Goal: Information Seeking & Learning: Learn about a topic

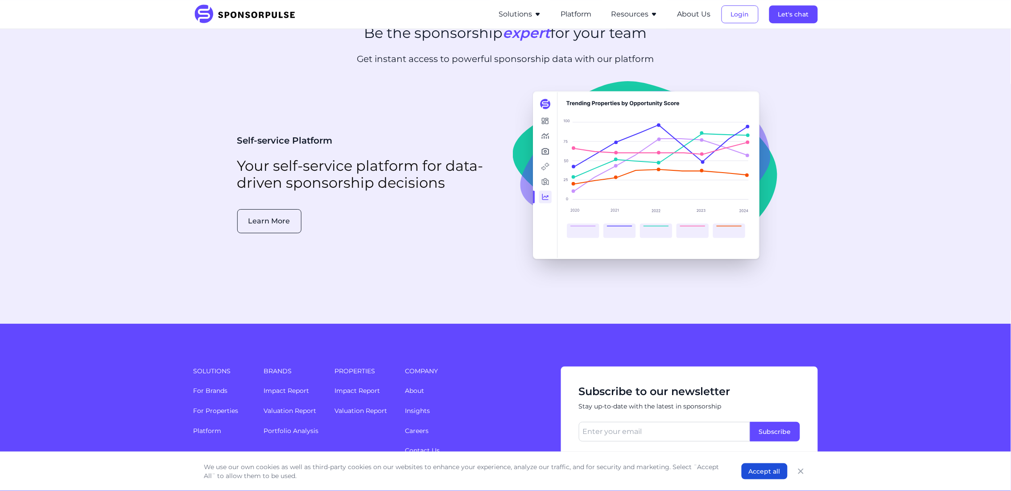
scroll to position [2222, 0]
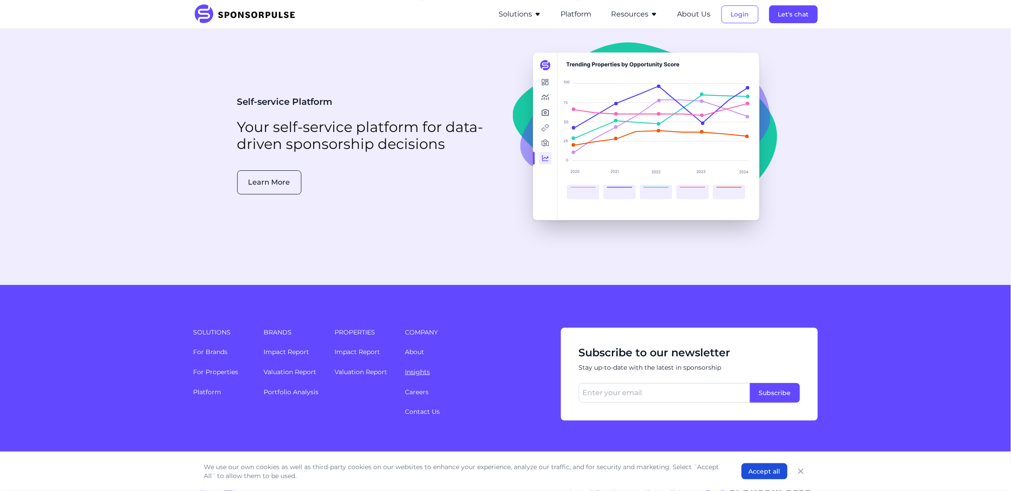
click at [417, 368] on link "Insights" at bounding box center [417, 372] width 25 height 8
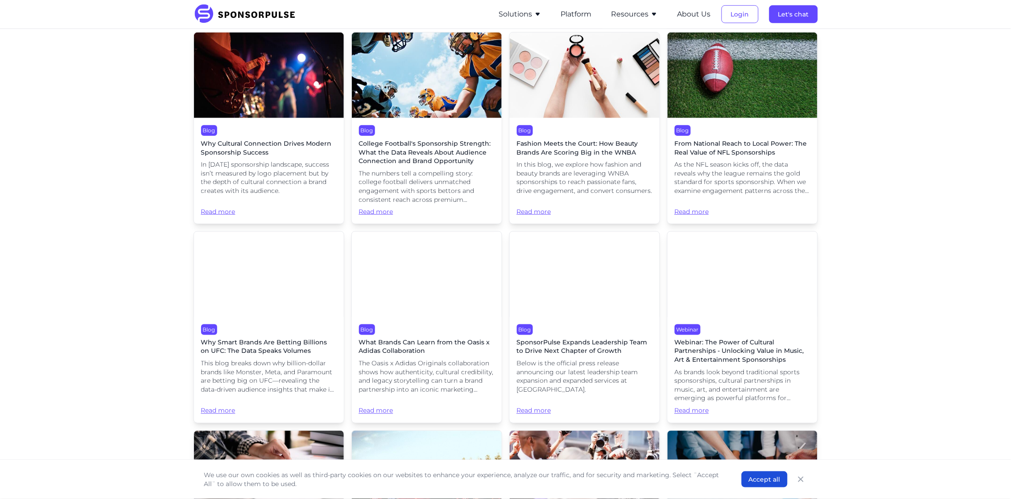
scroll to position [279, 0]
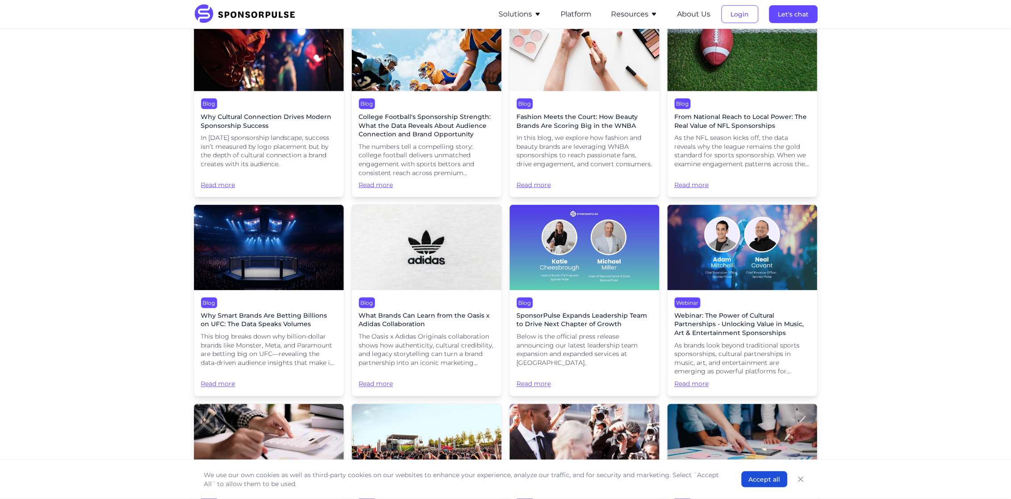
click at [735, 312] on span "Webinar: The Power of Cultural Partnerships - Unlocking Value in Music, Art & E…" at bounding box center [743, 325] width 136 height 26
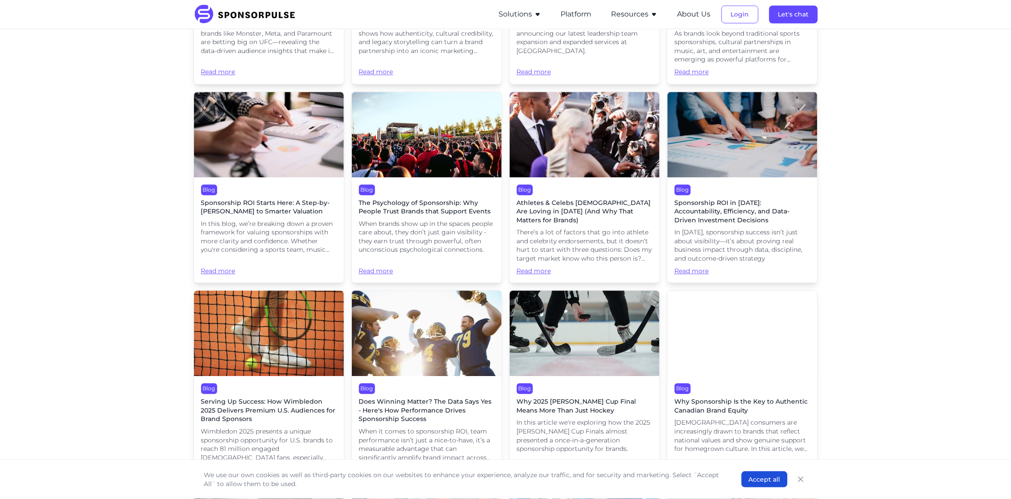
scroll to position [588, 0]
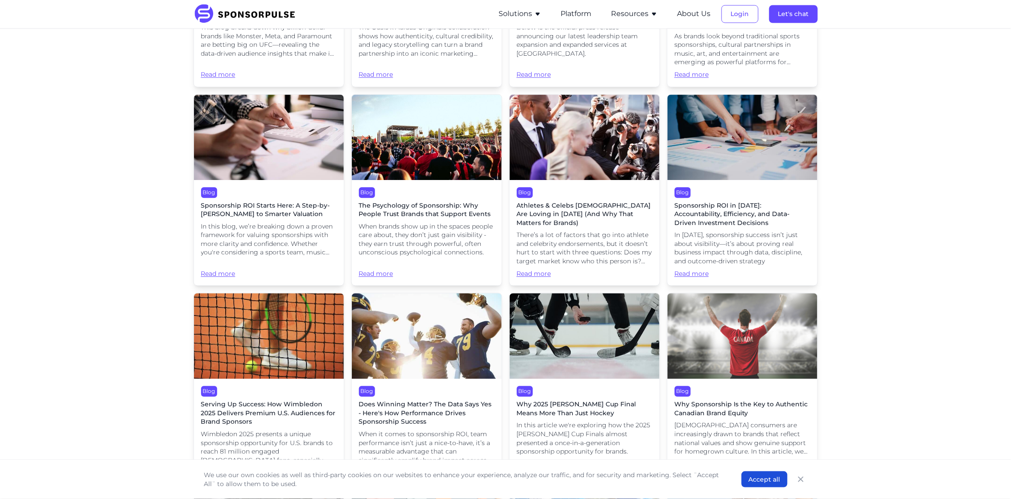
click at [422, 202] on span "The Psychology of Sponsorship: Why People Trust Brands that Support Events" at bounding box center [427, 210] width 136 height 17
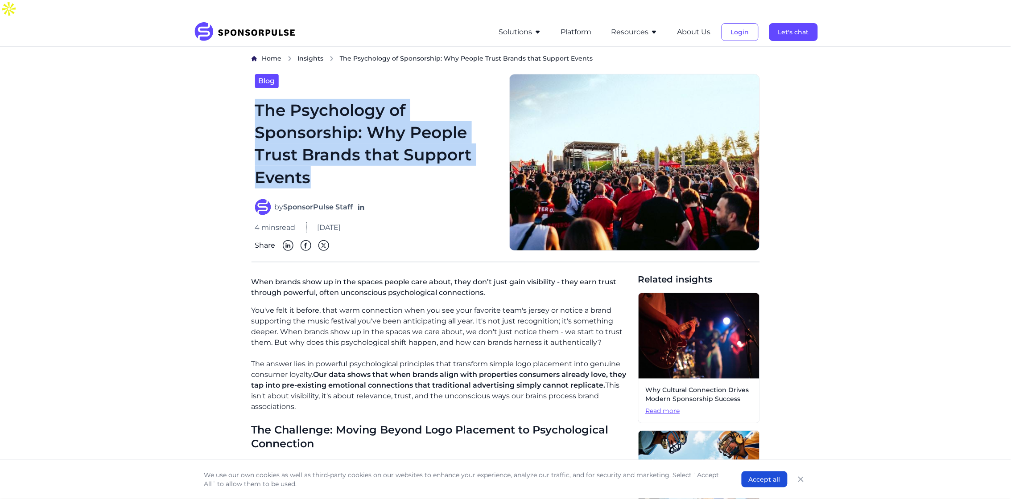
drag, startPoint x: 258, startPoint y: 88, endPoint x: 309, endPoint y: 157, distance: 85.2
click at [309, 157] on h1 "The Psychology of Sponsorship: Why People Trust Brands that Support Events" at bounding box center [376, 144] width 243 height 90
copy h1 "The Psychology of Sponsorship: Why People Trust Brands that Support Events"
